Goal: Complete application form: Complete application form

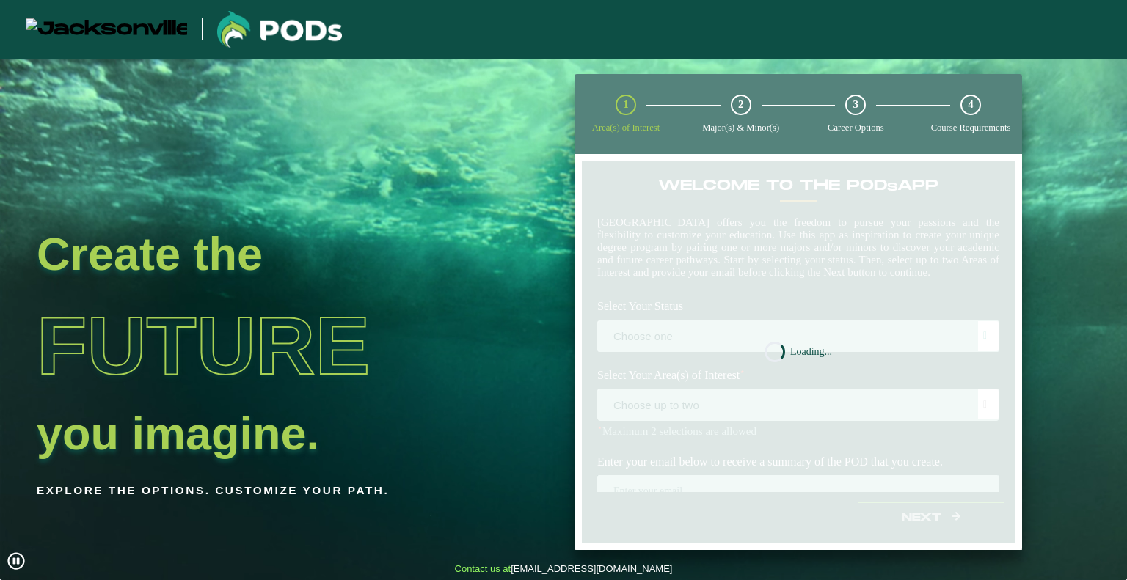
click at [762, 358] on nb-spinner "Loading..." at bounding box center [797, 352] width 447 height 396
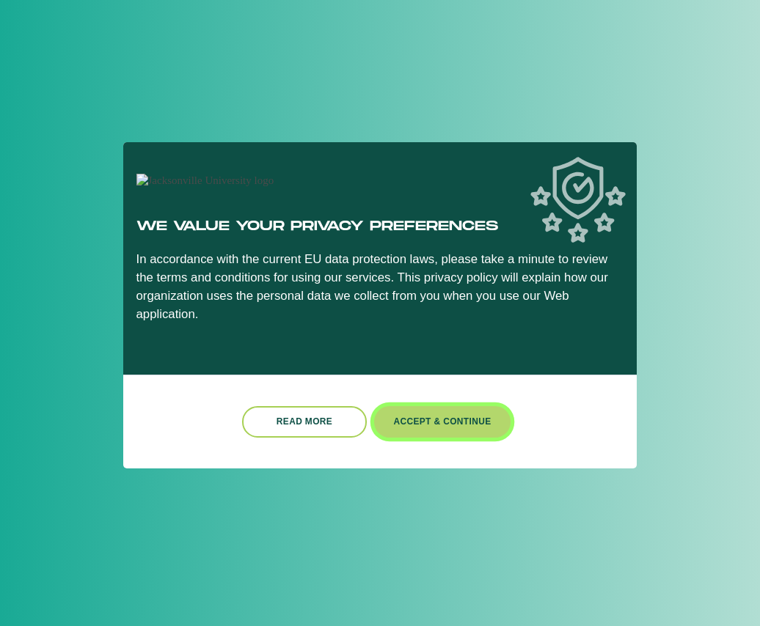
click at [418, 426] on button "Accept & Continue" at bounding box center [442, 422] width 136 height 32
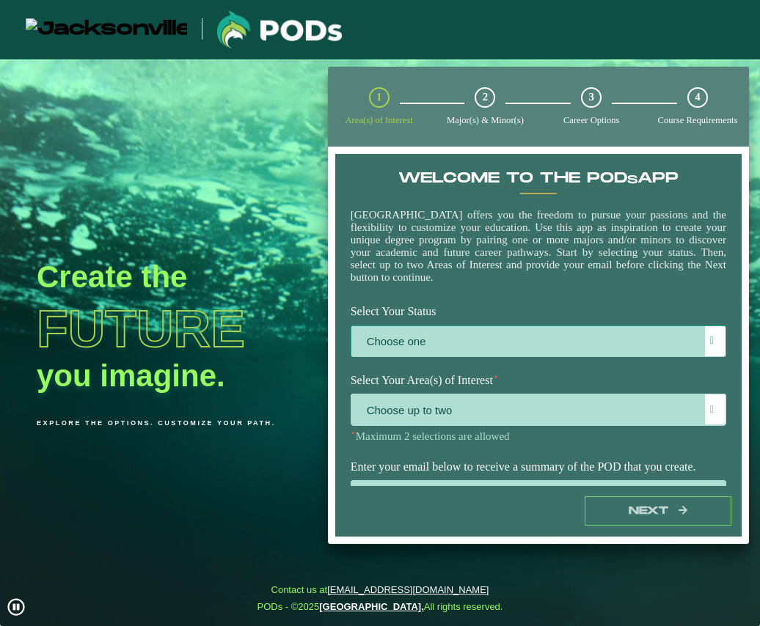
click at [487, 351] on label "Choose one" at bounding box center [538, 342] width 374 height 32
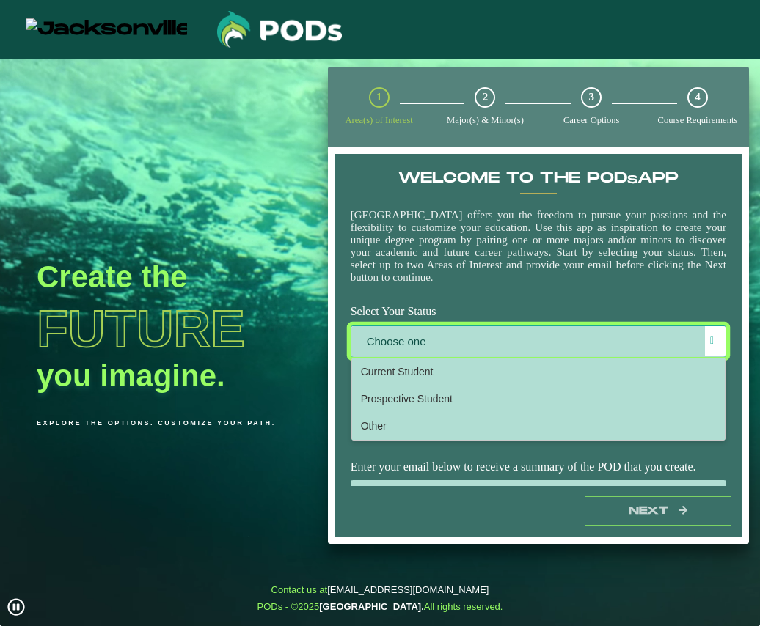
scroll to position [7, 61]
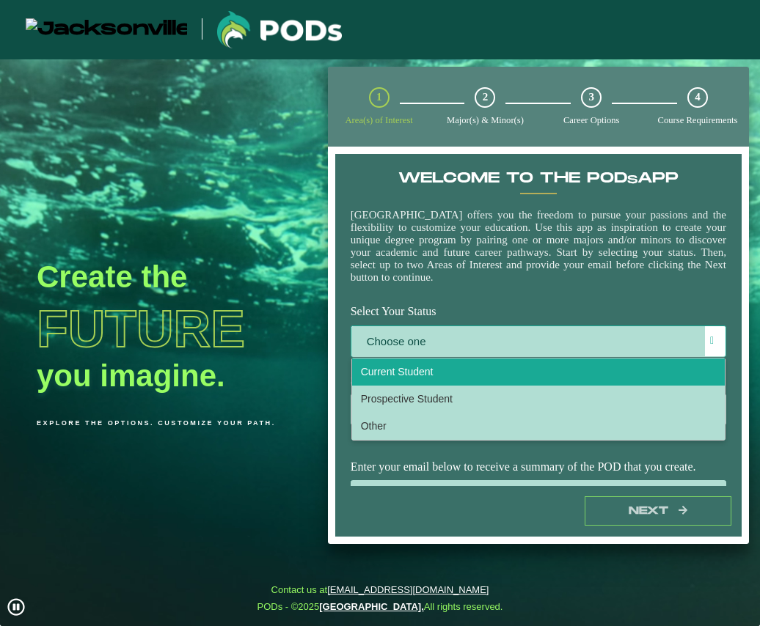
click at [446, 385] on li "Current Student" at bounding box center [538, 372] width 373 height 27
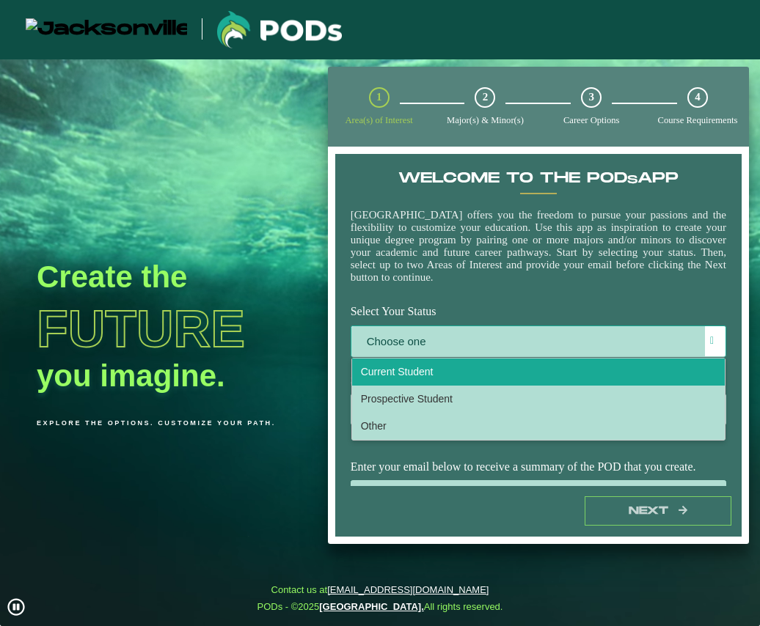
select select "[object Object]"
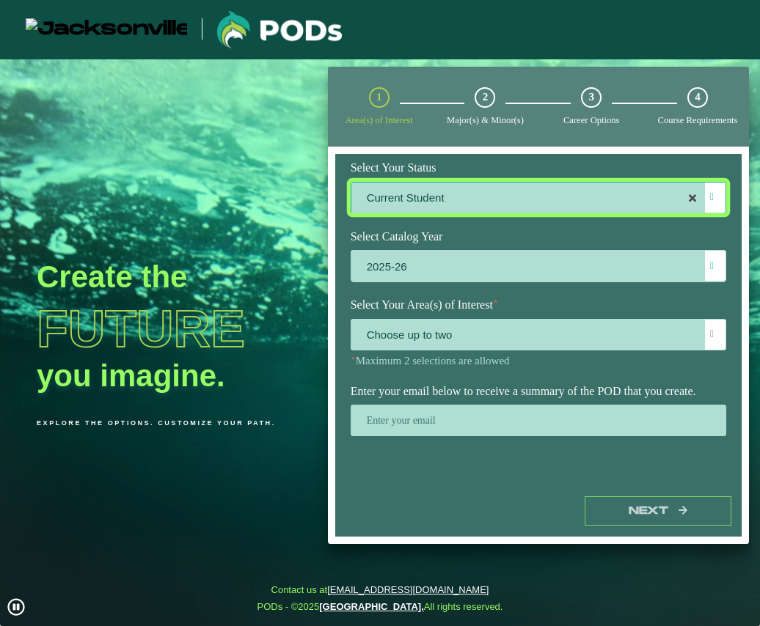
scroll to position [153, 0]
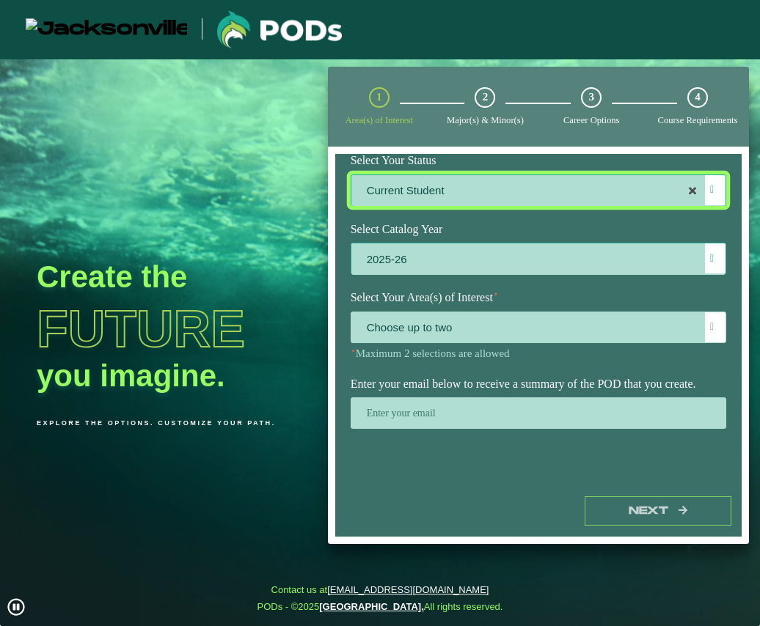
click at [486, 268] on label "2025-26" at bounding box center [538, 260] width 374 height 32
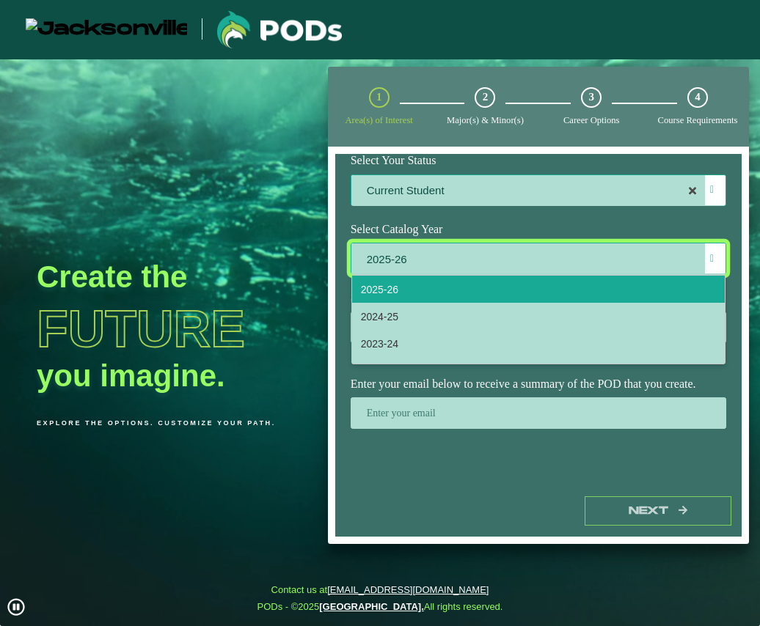
scroll to position [7, 61]
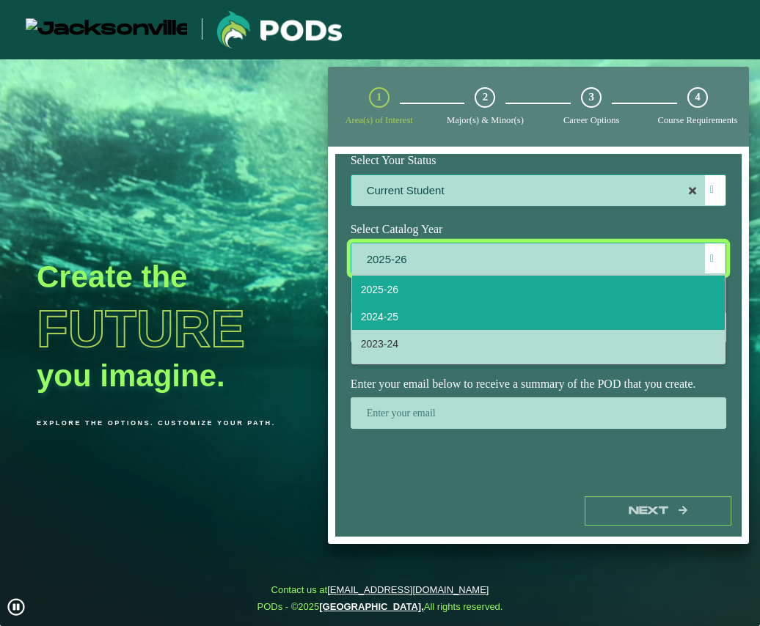
click at [433, 322] on li "2024-25" at bounding box center [538, 316] width 373 height 27
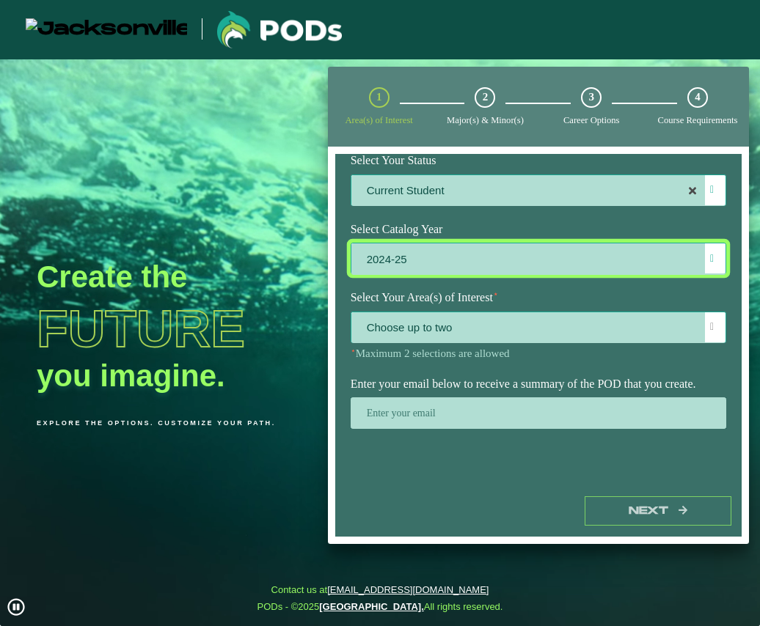
click at [490, 340] on span "Choose up to two" at bounding box center [538, 328] width 374 height 32
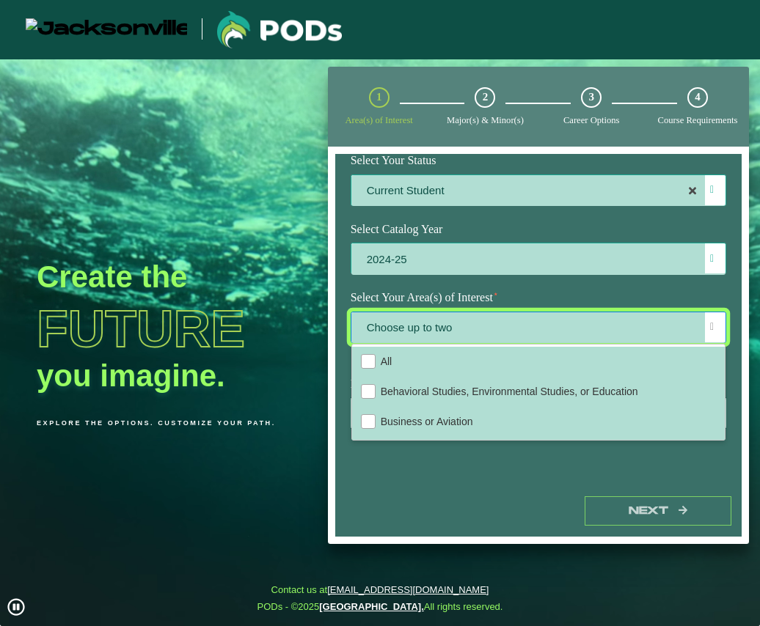
click at [295, 366] on div "Create the Future you imagine. Explore the options. Customize your path." at bounding box center [163, 372] width 326 height 626
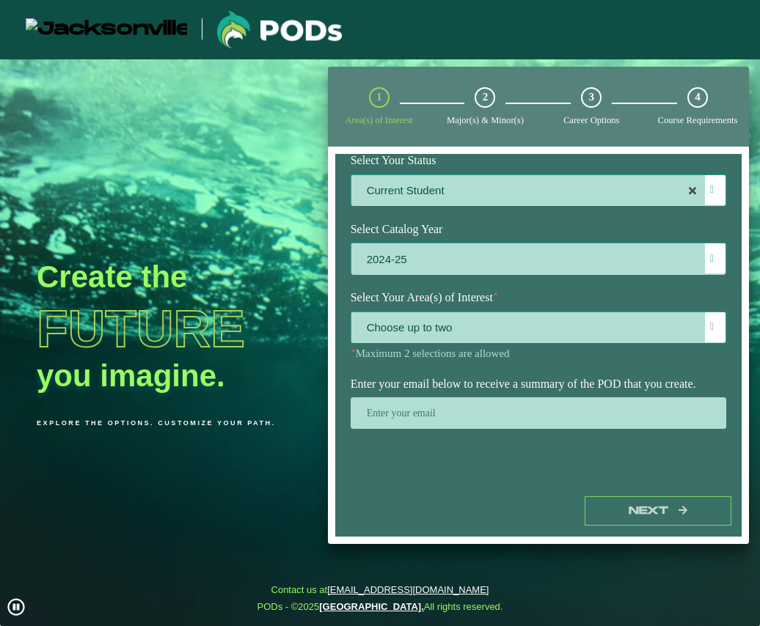
click at [425, 329] on span "Choose up to two" at bounding box center [538, 328] width 374 height 32
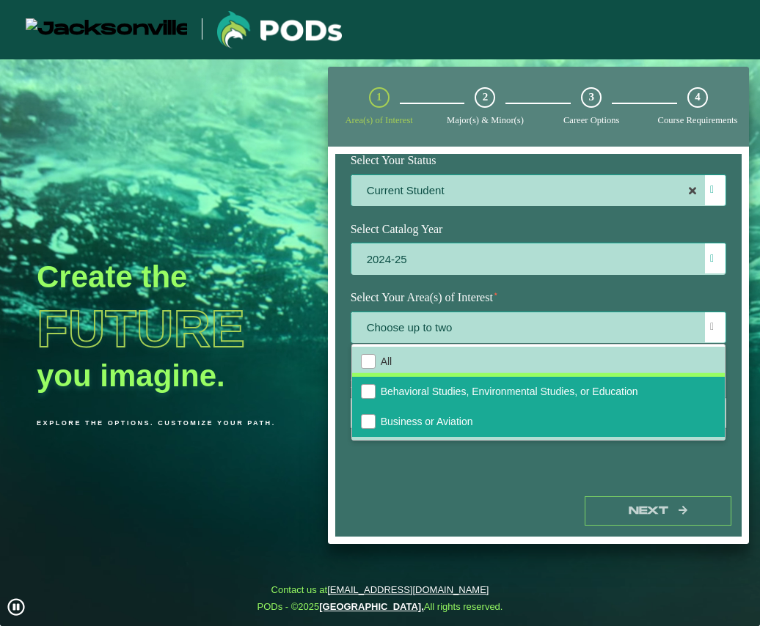
drag, startPoint x: 425, startPoint y: 410, endPoint x: 420, endPoint y: 426, distance: 16.9
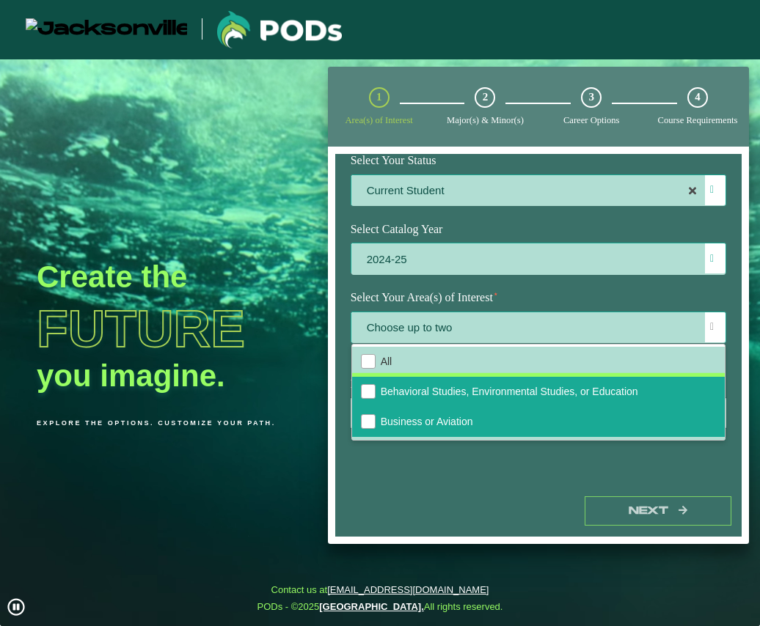
click at [420, 426] on ul "All Behavioral Studies, Environmental Studies, or Education Business or Aviatio…" at bounding box center [538, 452] width 373 height 211
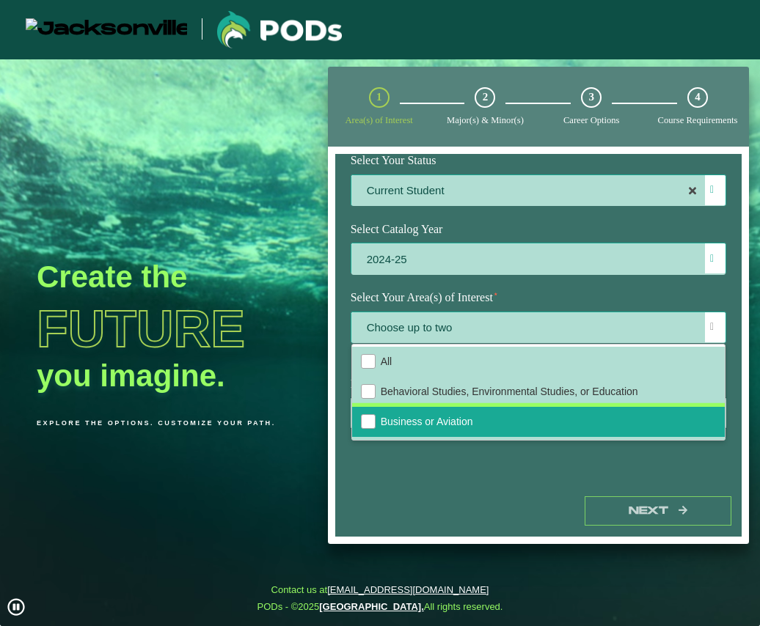
click at [420, 426] on span "Business or Aviation" at bounding box center [427, 422] width 92 height 12
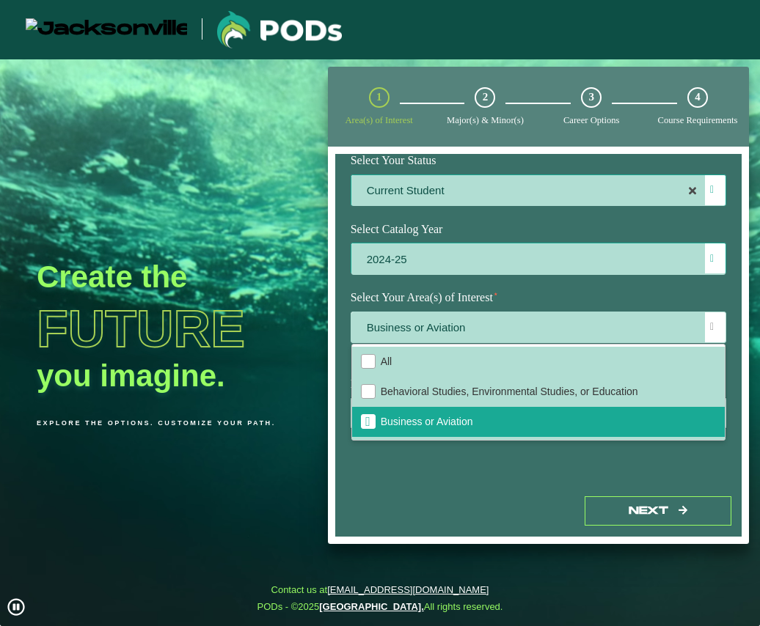
click at [432, 439] on div at bounding box center [539, 419] width 398 height 42
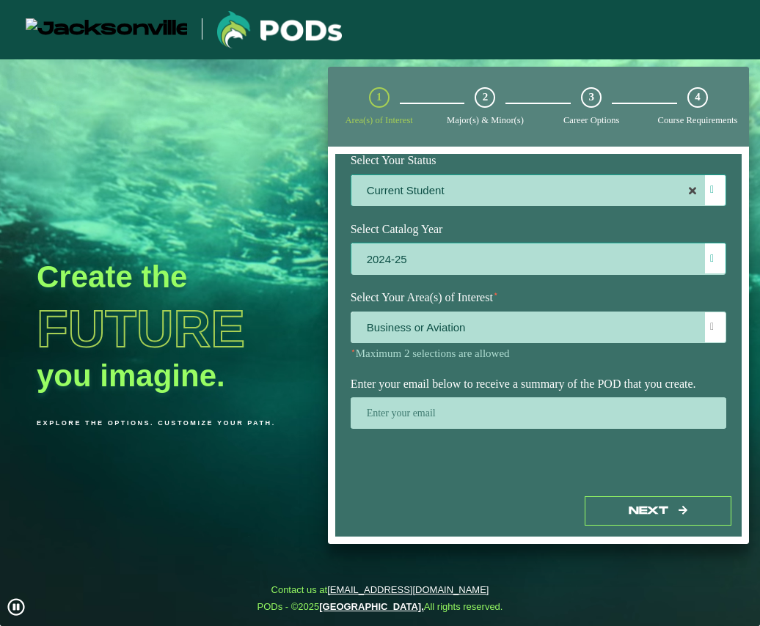
scroll to position [175, 0]
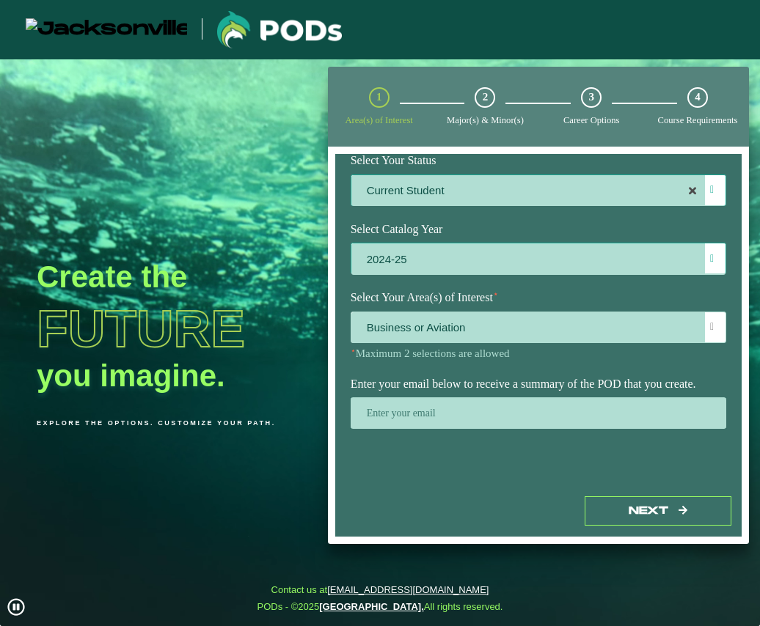
click at [495, 392] on label "Enter your email below to receive a summary of the POD that you create." at bounding box center [539, 384] width 398 height 27
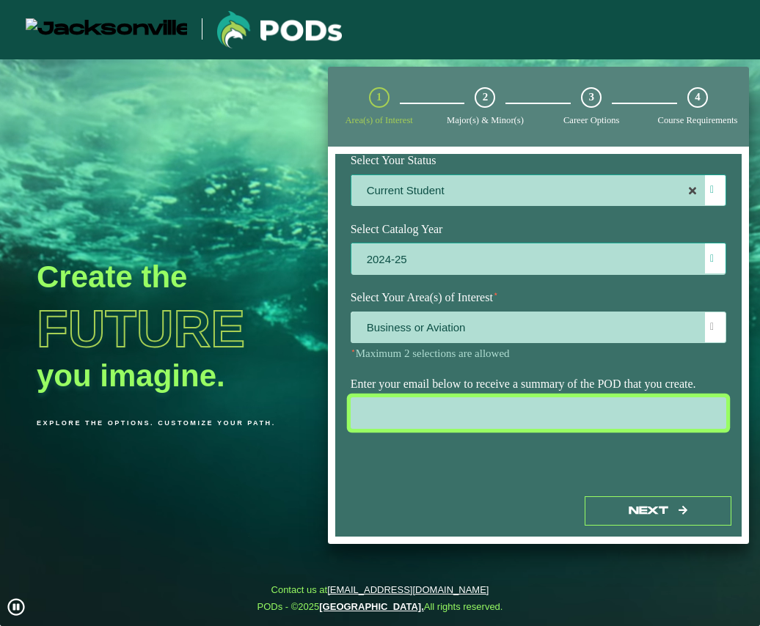
click at [472, 423] on input "email" at bounding box center [539, 414] width 376 height 32
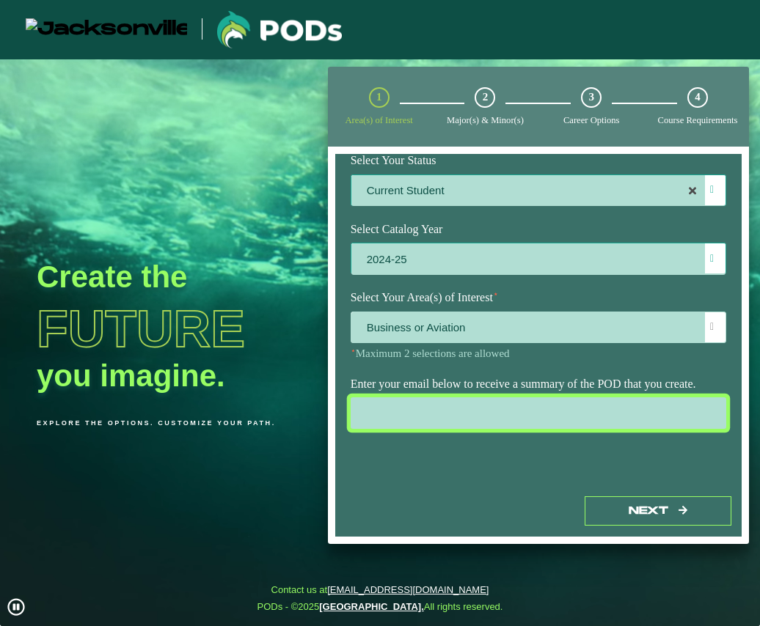
type input "[EMAIL_ADDRESS][DOMAIN_NAME]"
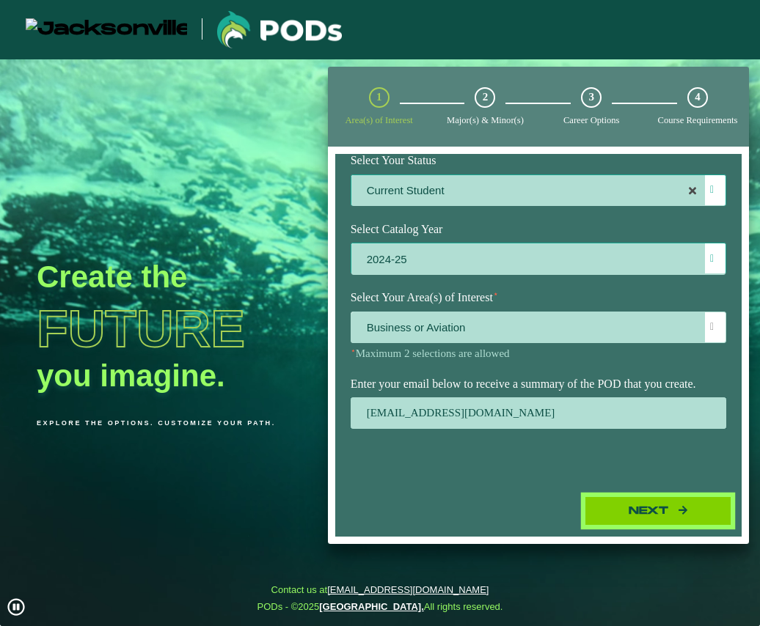
click at [633, 513] on button "Next" at bounding box center [658, 512] width 147 height 30
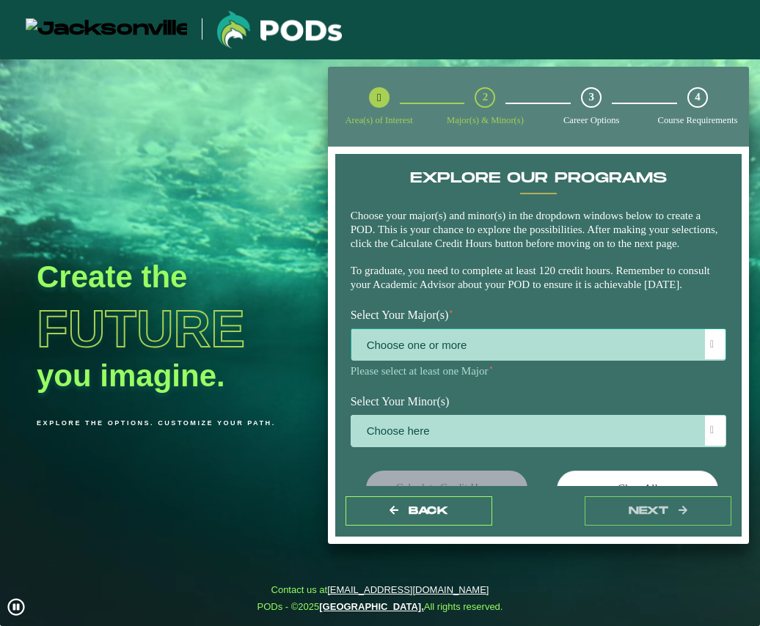
click at [517, 361] on span "Choose one or more" at bounding box center [538, 345] width 374 height 32
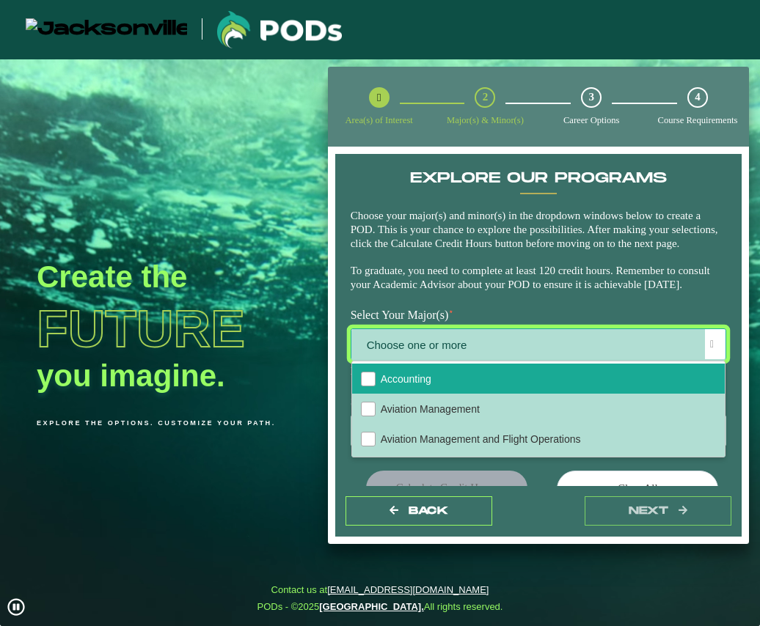
scroll to position [21, 0]
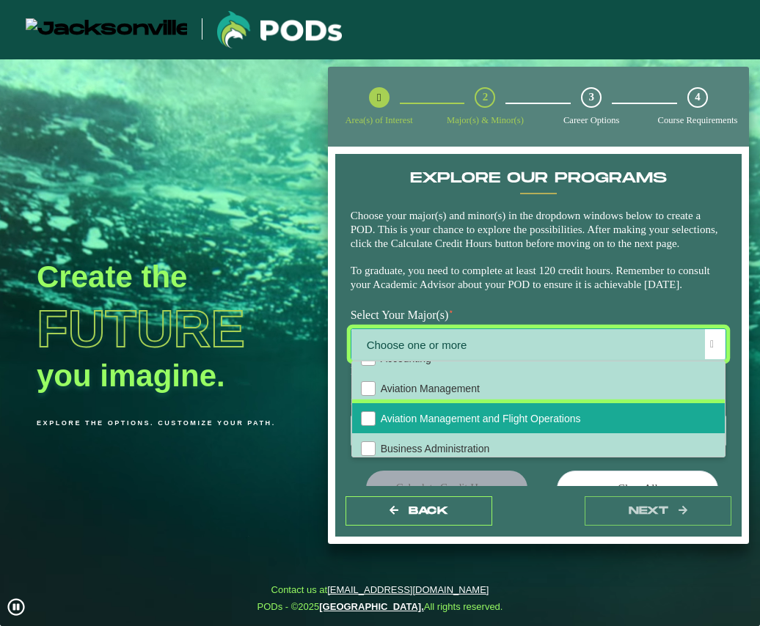
click at [441, 434] on li "Aviation Management and Flight Operations" at bounding box center [538, 418] width 373 height 30
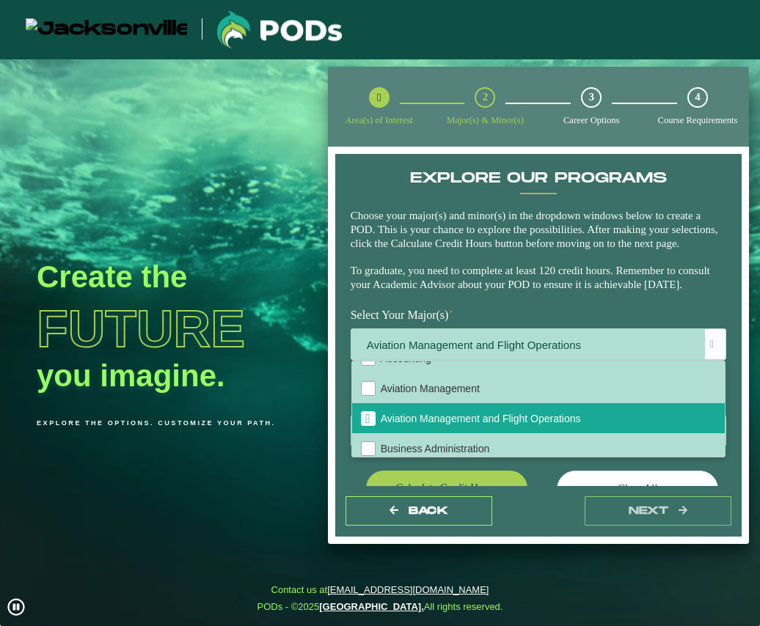
click at [317, 416] on div "Create the Future you imagine. Explore the options. Customize your path." at bounding box center [163, 372] width 326 height 626
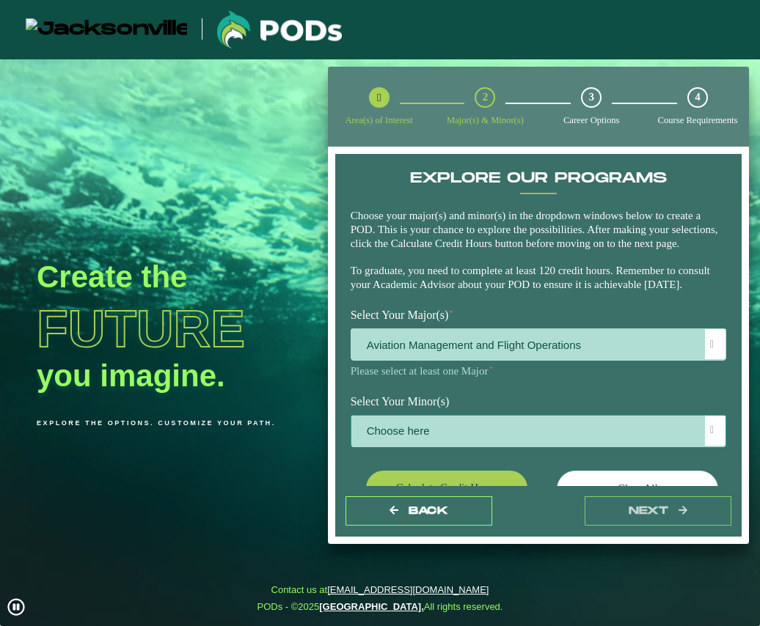
click at [395, 447] on span "Choose here" at bounding box center [538, 432] width 374 height 32
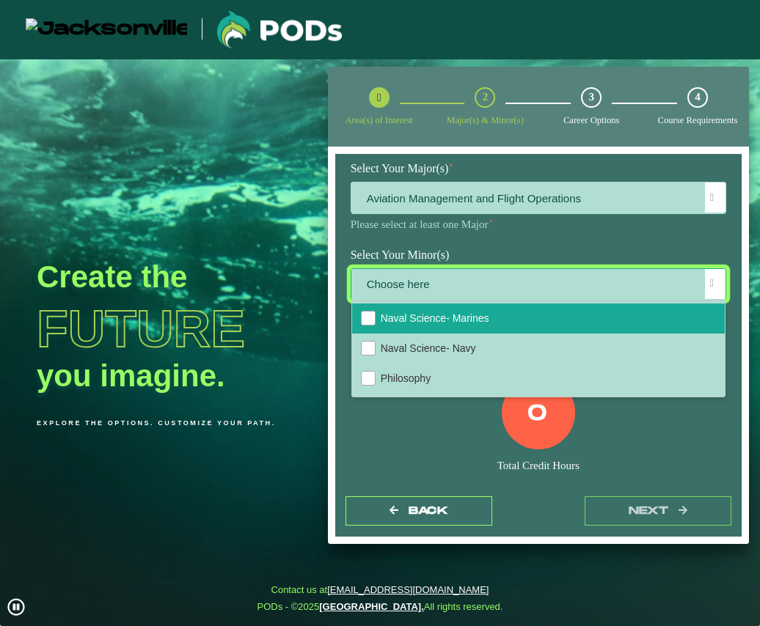
scroll to position [1323, 0]
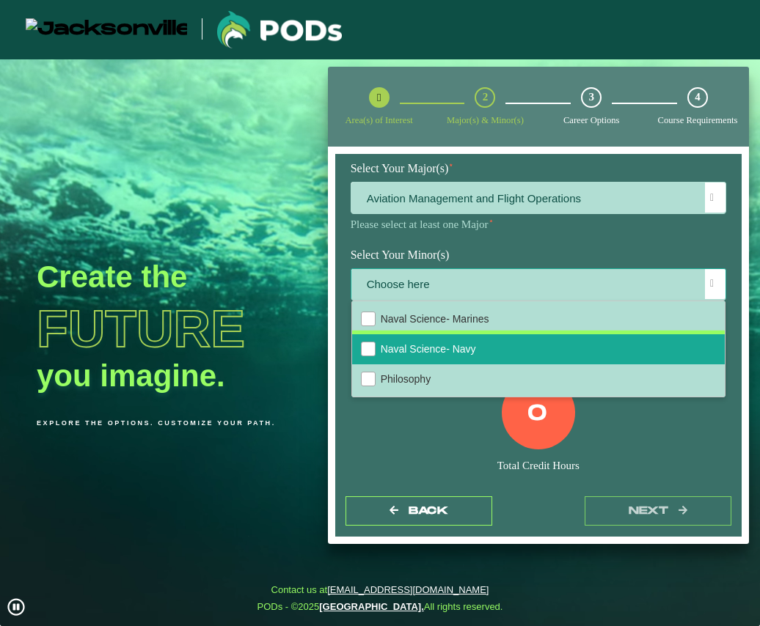
click at [441, 355] on span "Naval Science- Navy" at bounding box center [428, 349] width 95 height 12
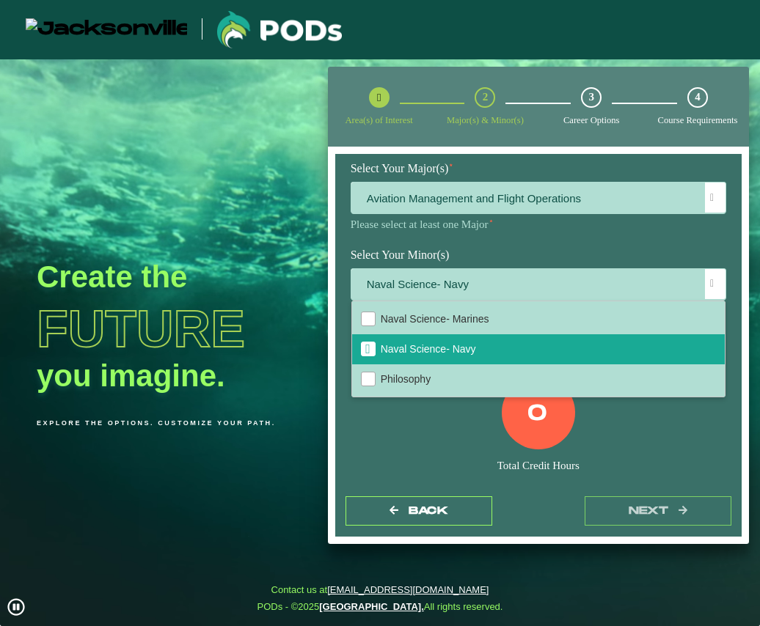
click at [607, 455] on div "0 Total Credit Hours" at bounding box center [539, 438] width 398 height 125
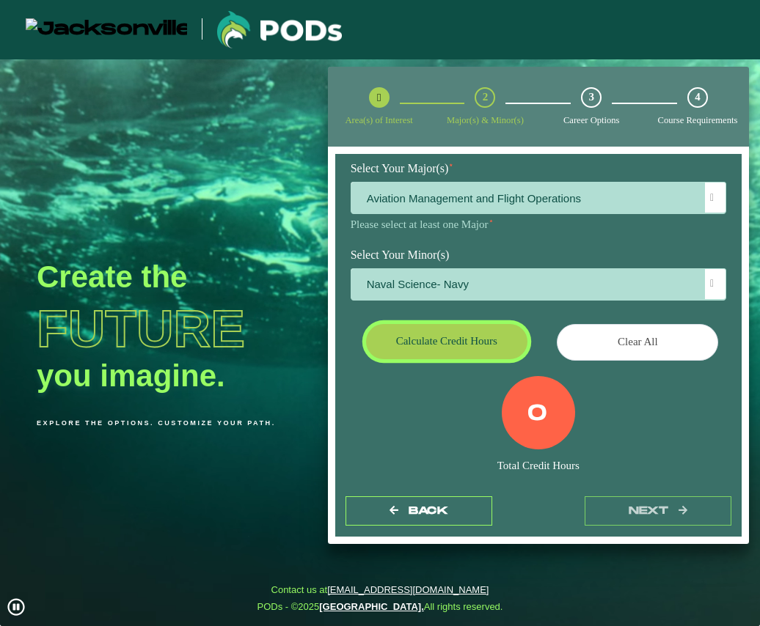
click at [475, 359] on button "Calculate credit hours" at bounding box center [446, 341] width 161 height 34
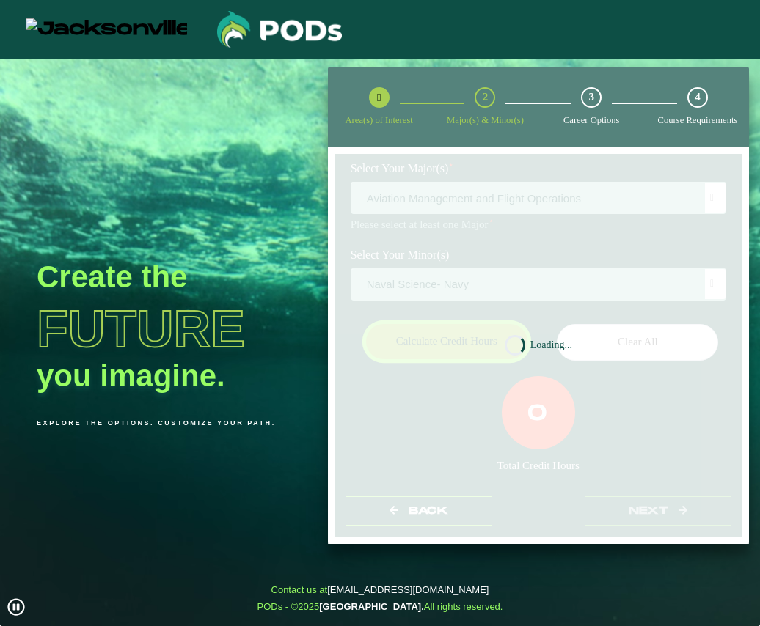
scroll to position [160, 0]
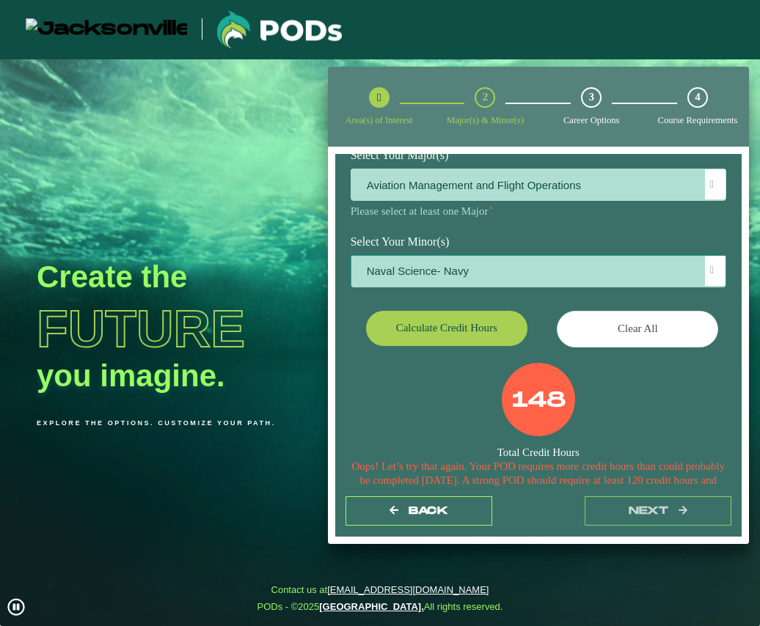
click at [483, 288] on span "Naval Science- Navy" at bounding box center [538, 272] width 374 height 32
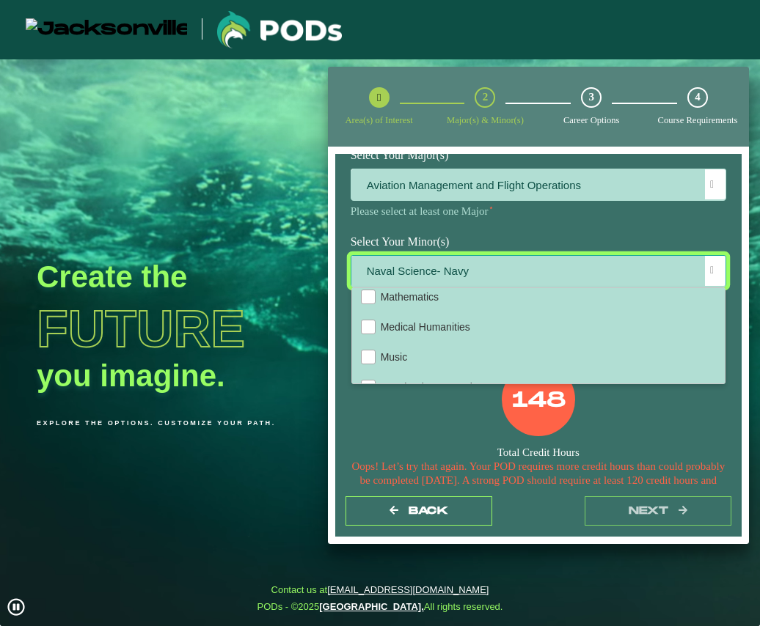
scroll to position [1246, 0]
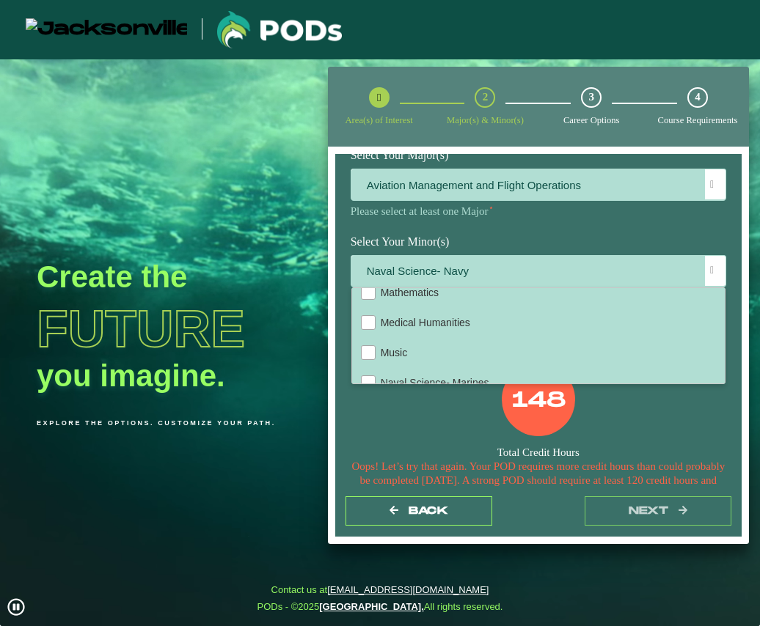
click at [574, 436] on div "148" at bounding box center [538, 399] width 73 height 73
